Goal: Information Seeking & Learning: Check status

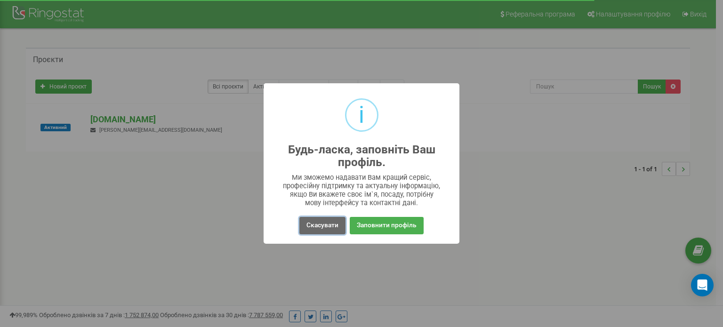
click at [322, 223] on button "Скасувати" at bounding box center [323, 225] width 46 height 17
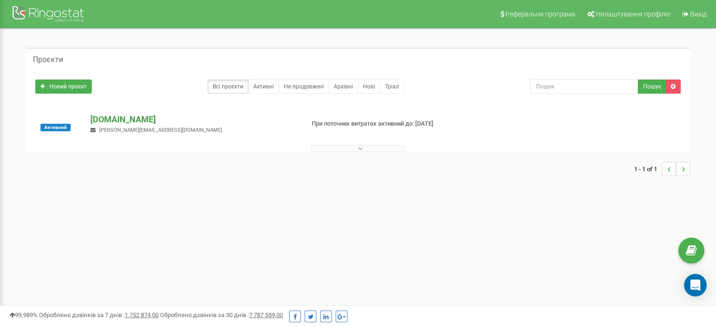
click at [113, 121] on p "[DOMAIN_NAME]" at bounding box center [193, 120] width 206 height 12
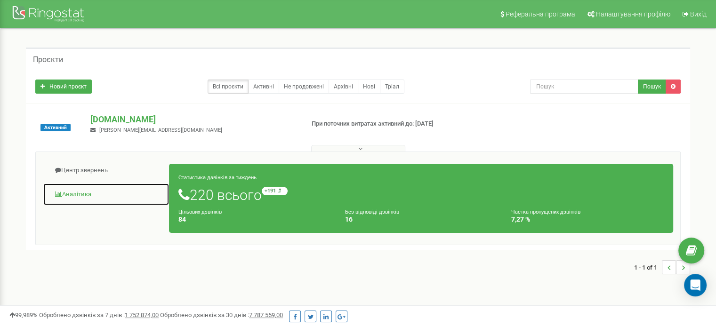
click at [89, 192] on link "Аналiтика" at bounding box center [106, 194] width 127 height 23
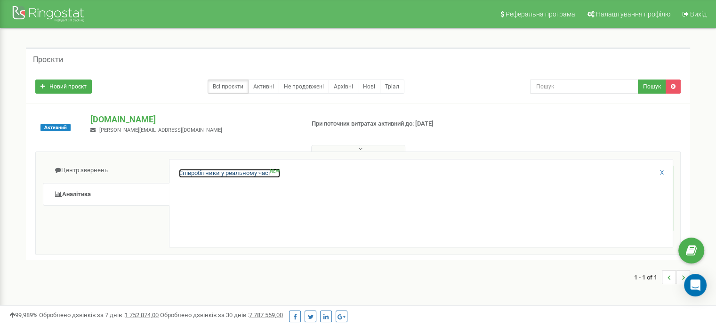
click at [226, 177] on link "Співробітники у реальному часі NEW" at bounding box center [229, 173] width 101 height 9
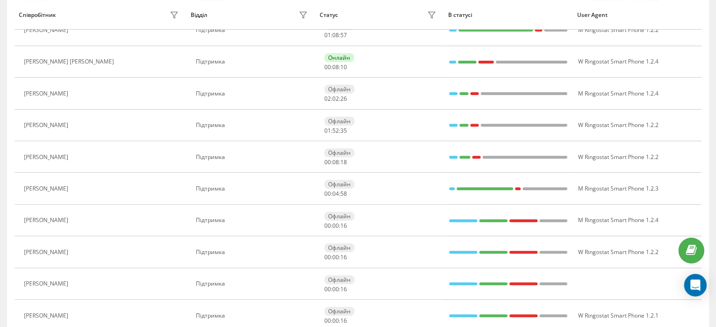
scroll to position [332, 0]
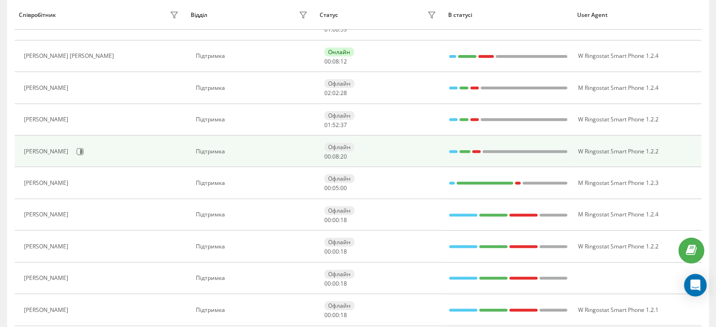
click at [38, 154] on div "Дарина Горголь" at bounding box center [102, 152] width 157 height 16
click at [404, 152] on div "Офлайн 00 : 08 : 22" at bounding box center [382, 151] width 114 height 17
click at [493, 146] on div at bounding box center [525, 152] width 85 height 12
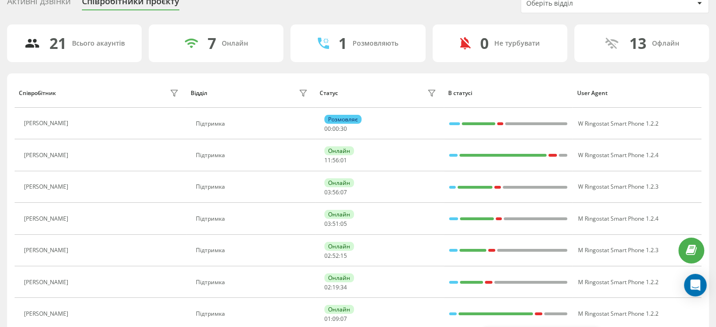
scroll to position [0, 0]
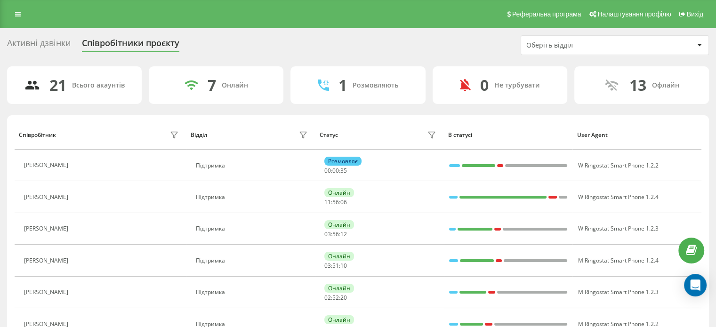
click at [580, 41] on div "Оберіть відділ" at bounding box center [583, 45] width 113 height 8
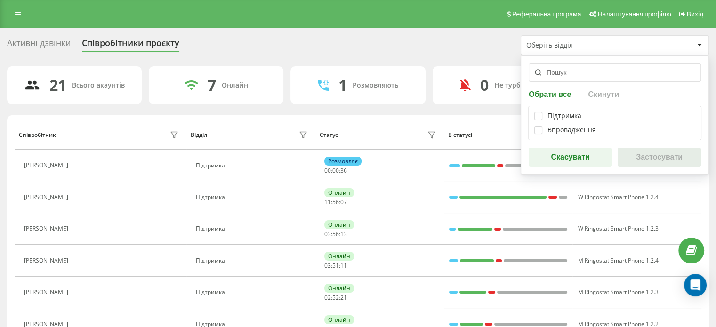
click at [580, 41] on div "Оберіть відділ" at bounding box center [583, 45] width 113 height 8
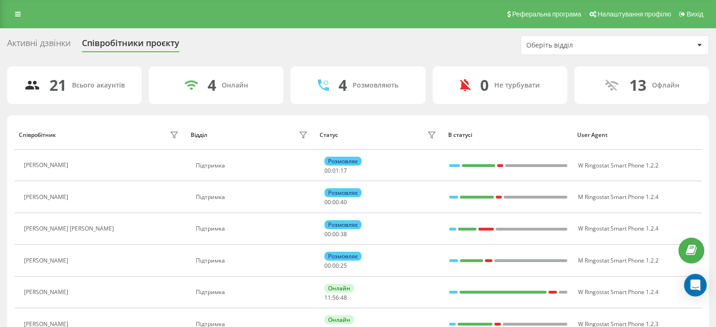
click at [36, 48] on div "Активні дзвінки" at bounding box center [39, 45] width 64 height 15
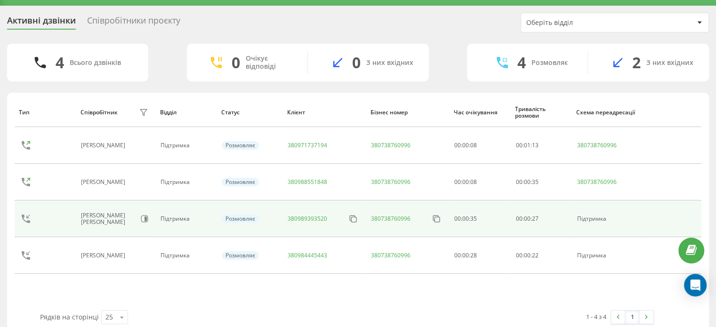
scroll to position [36, 0]
